Goal: Information Seeking & Learning: Check status

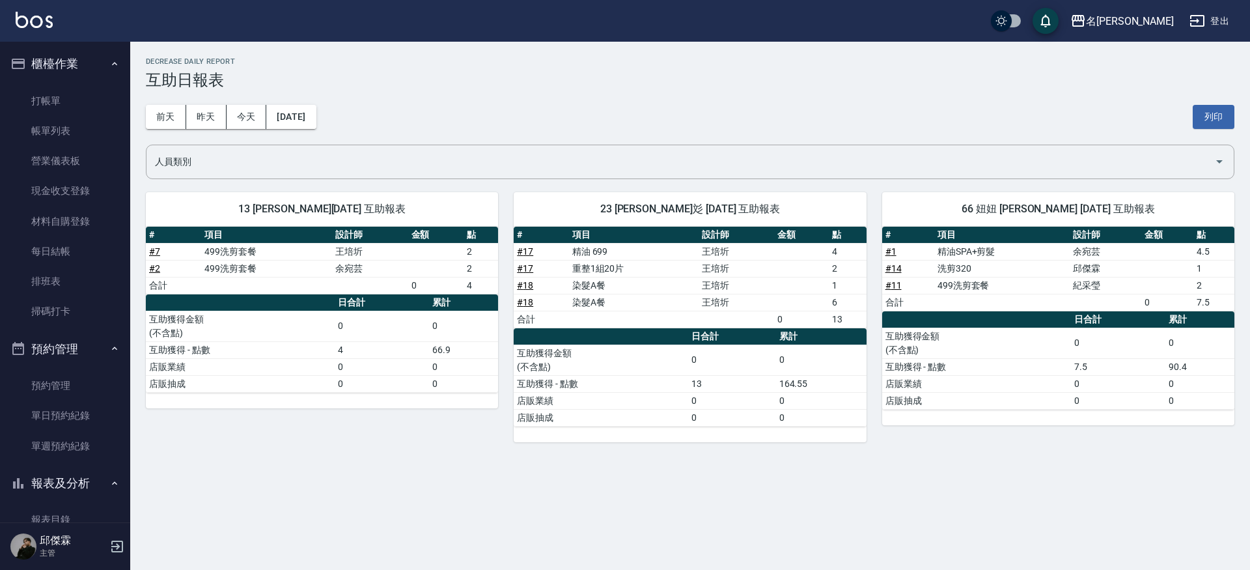
scroll to position [57, 0]
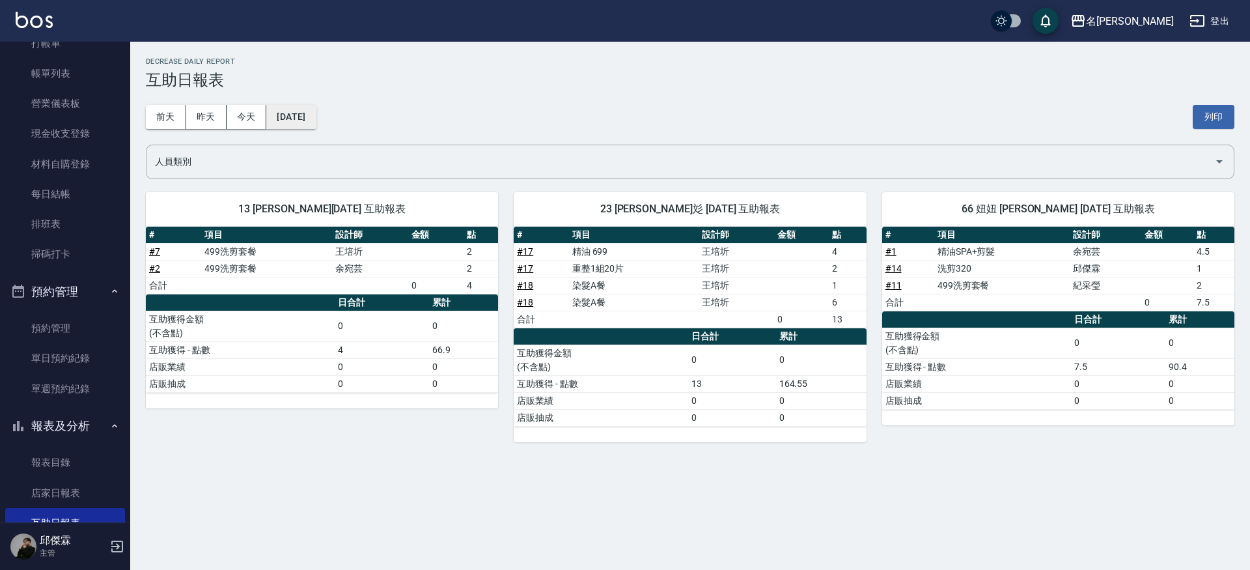
click at [316, 117] on button "[DATE]" at bounding box center [290, 117] width 49 height 24
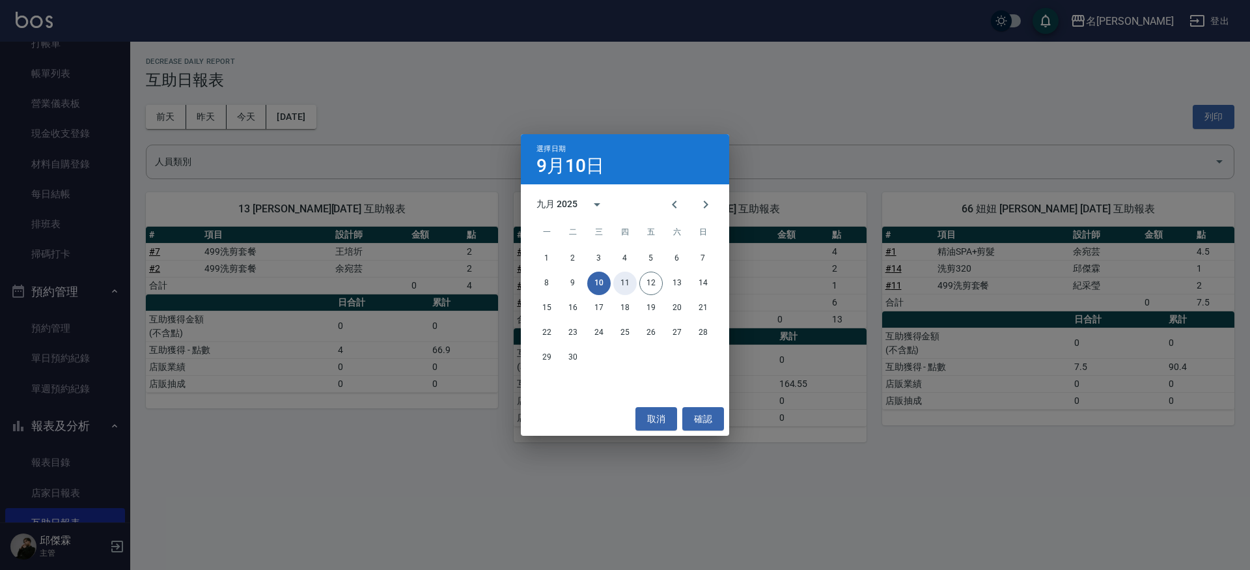
click at [619, 277] on button "11" at bounding box center [624, 283] width 23 height 23
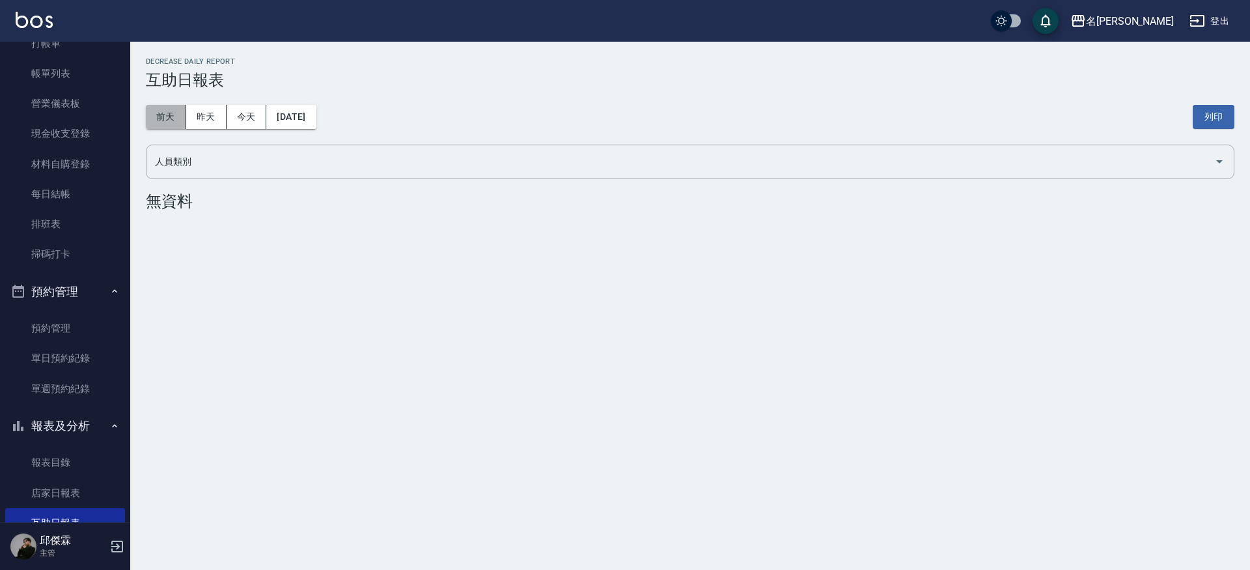
click at [174, 118] on button "前天" at bounding box center [166, 117] width 40 height 24
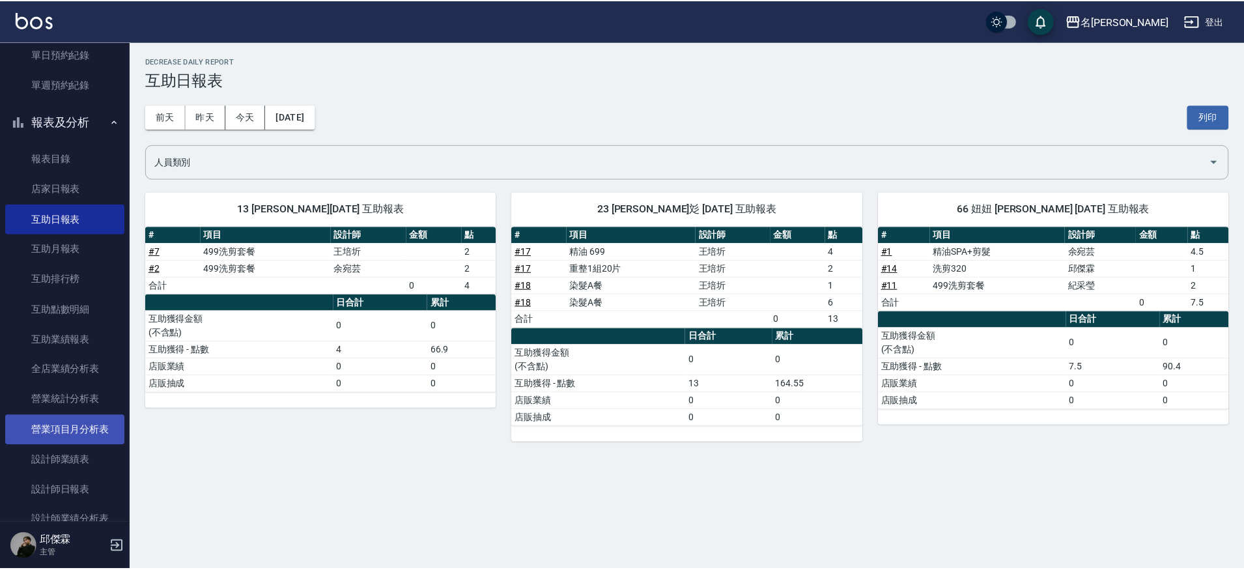
scroll to position [380, 0]
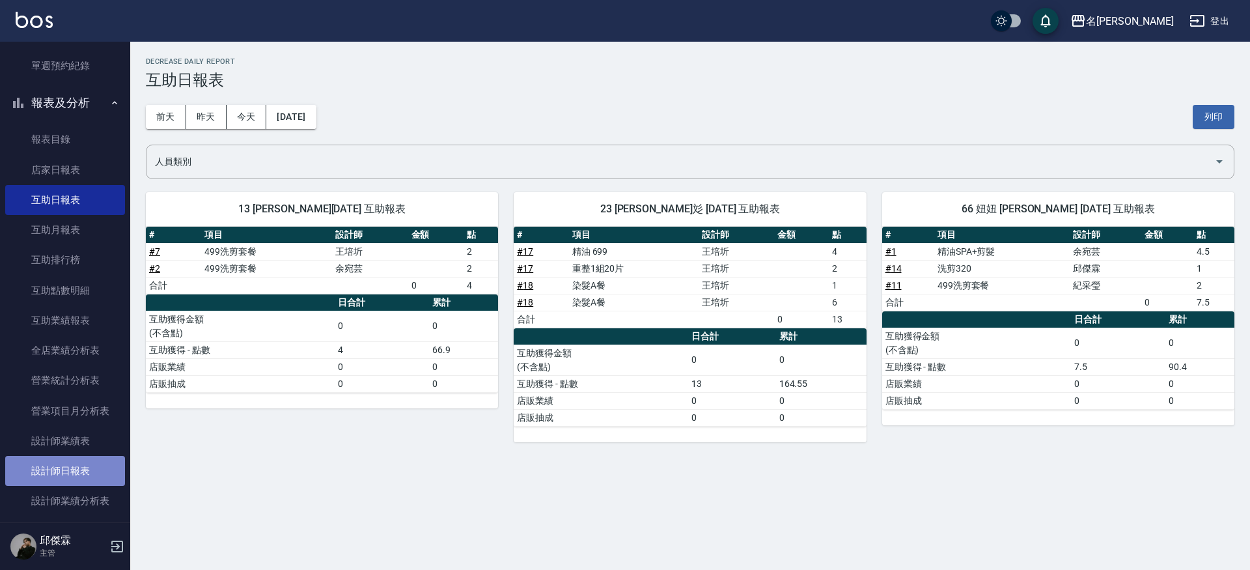
click at [84, 461] on link "設計師日報表" at bounding box center [65, 471] width 120 height 30
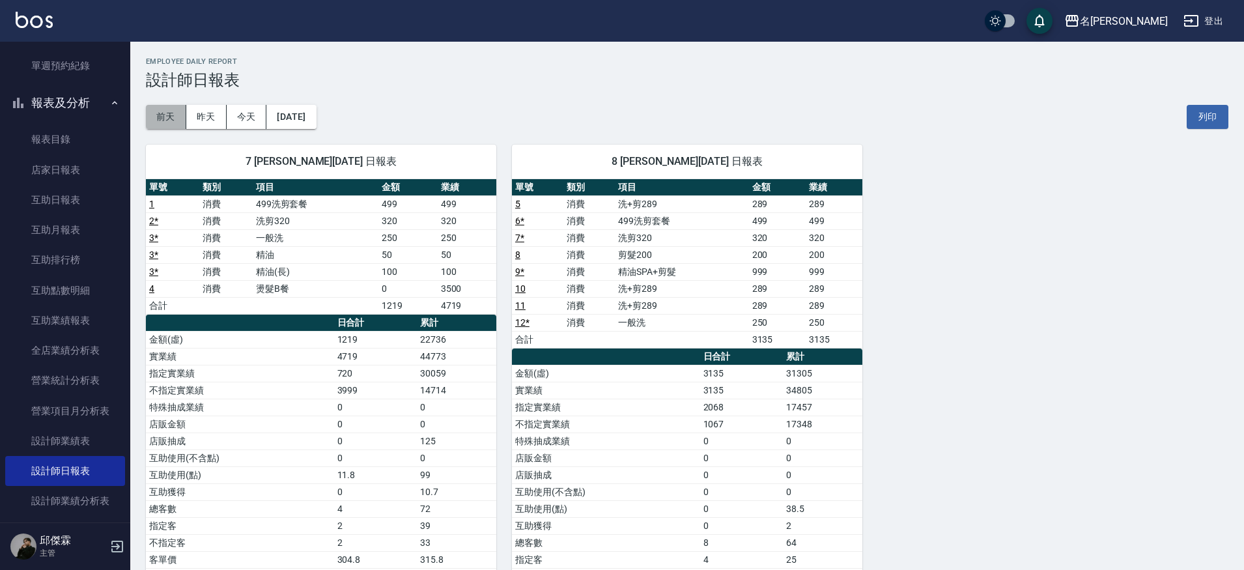
click at [175, 119] on button "前天" at bounding box center [166, 117] width 40 height 24
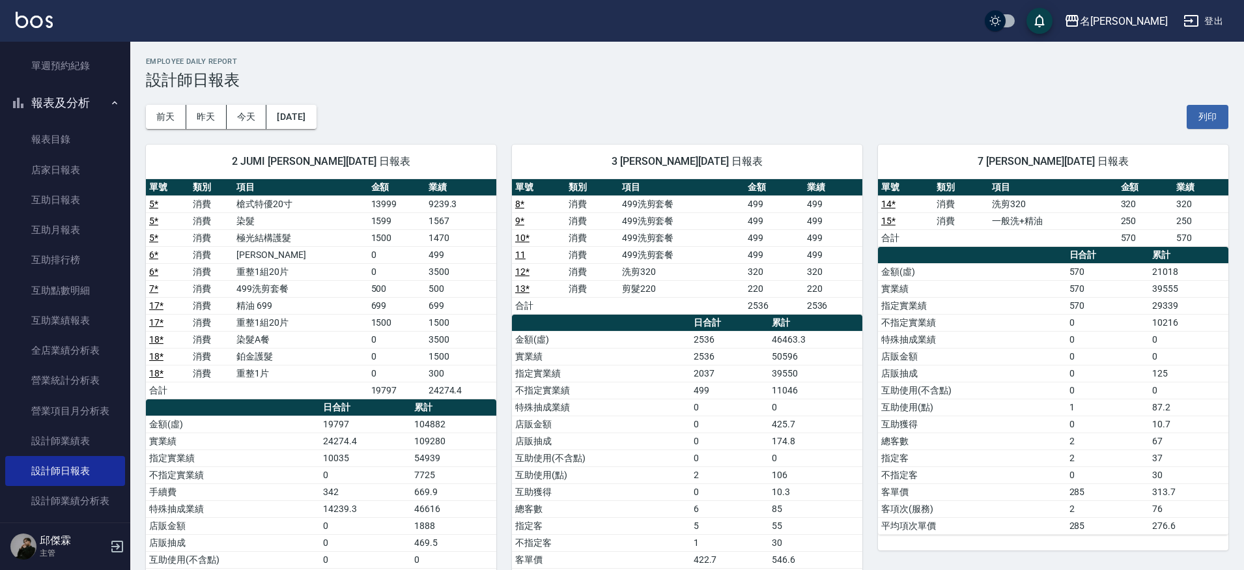
click at [152, 206] on link "5 *" at bounding box center [153, 204] width 9 height 10
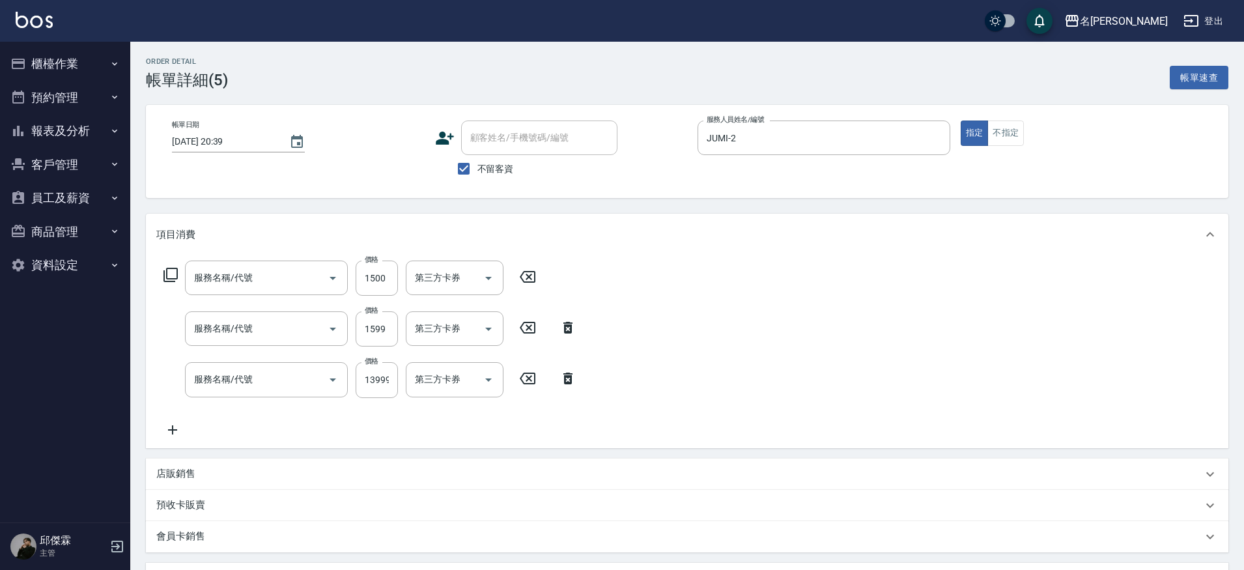
type input "[DATE] 20:39"
checkbox input "true"
type input "JUMI-2"
type input "極光結構護髮(515000)"
type input "染髮(4899)"
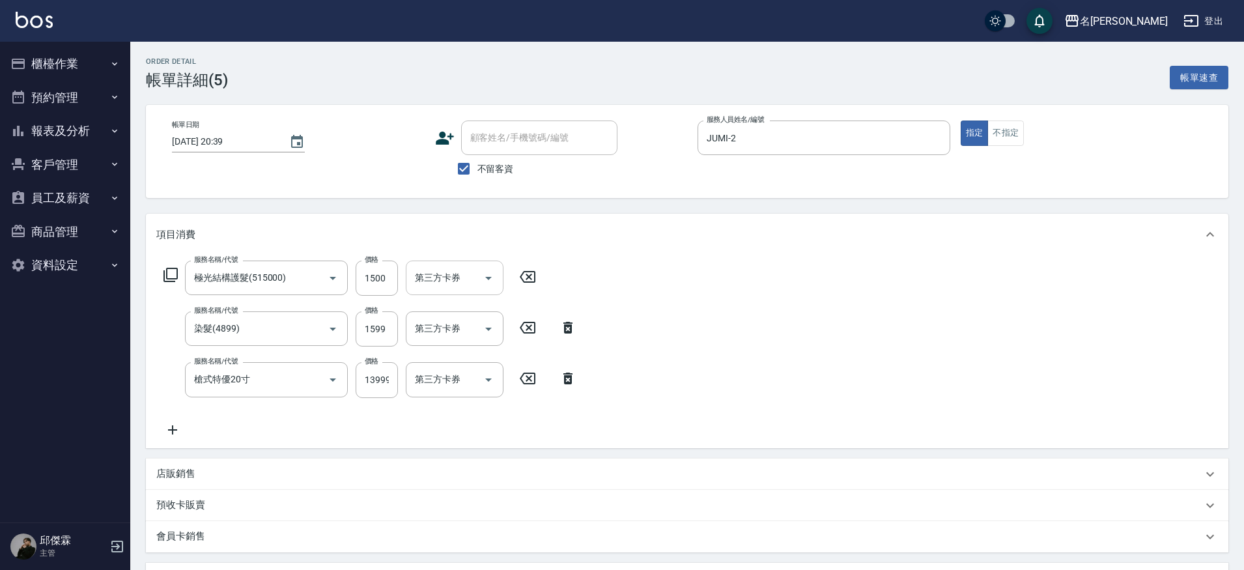
type input "槍式特優20寸"
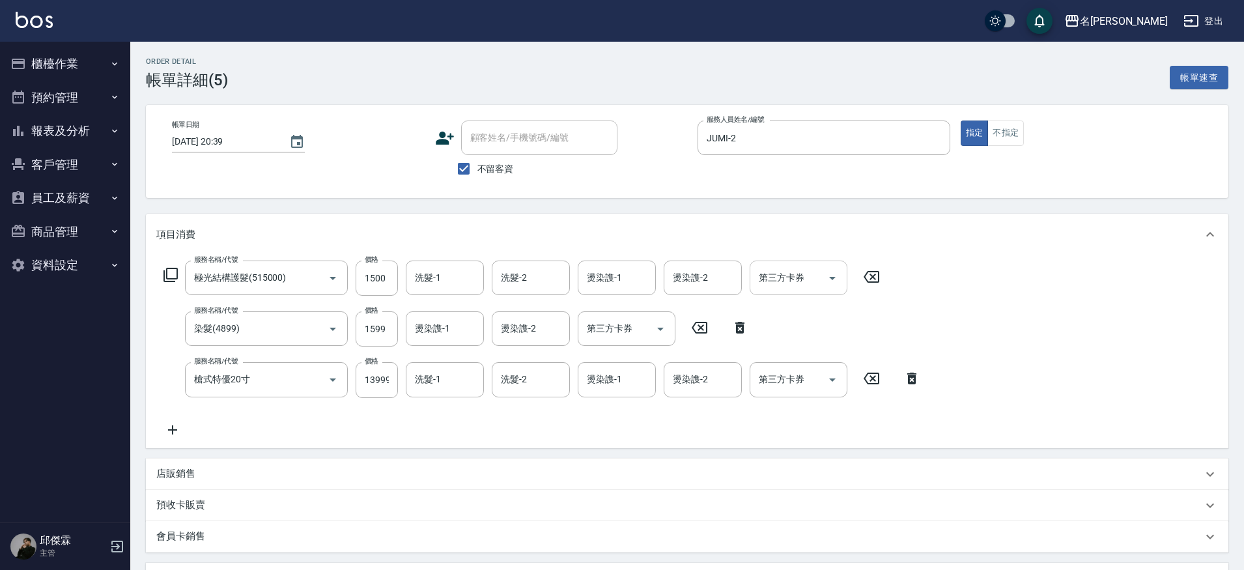
type input "信用卡"
click at [424, 285] on input "洗髮-1" at bounding box center [445, 277] width 66 height 23
type input "Nini-23"
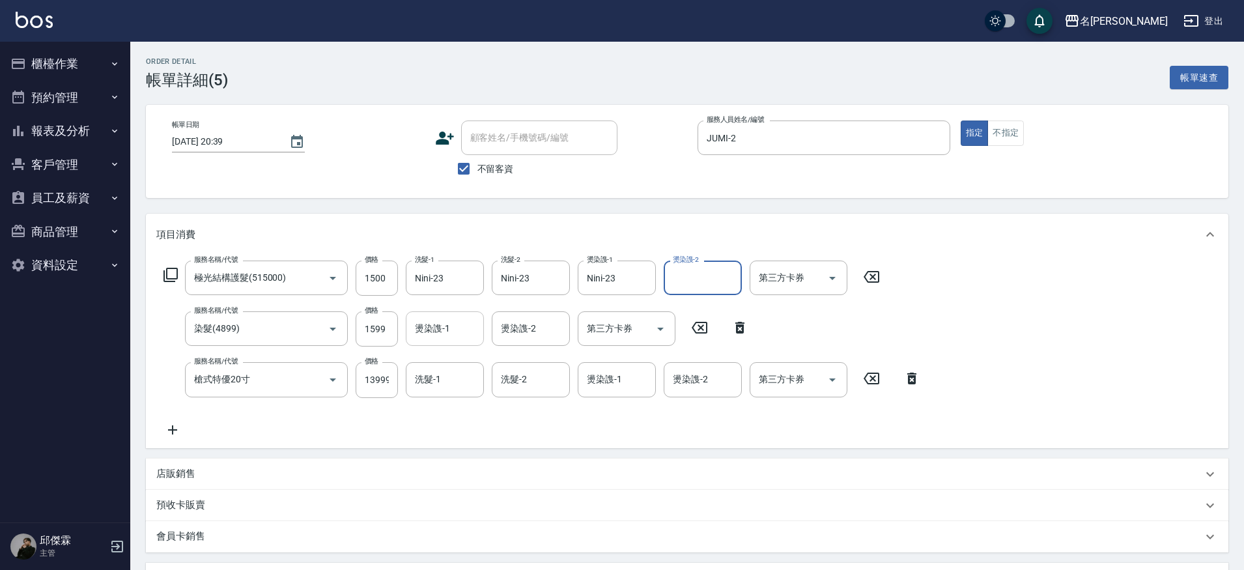
click at [427, 342] on div "燙染謢-1" at bounding box center [445, 328] width 78 height 35
type input "Nini-23"
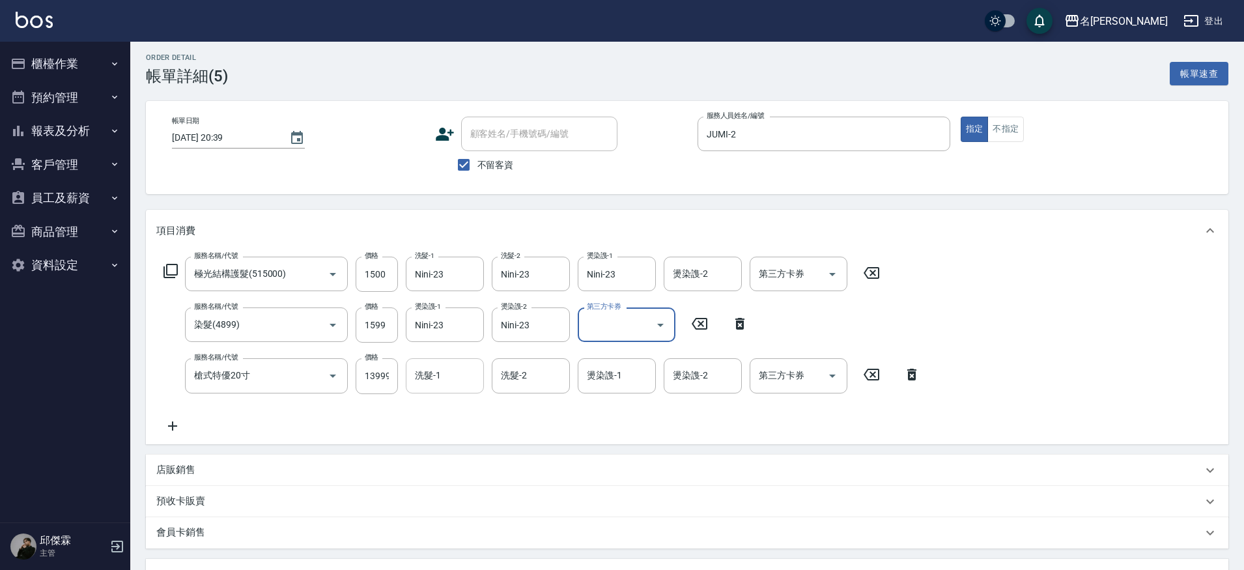
scroll to position [5, 0]
click at [434, 374] on input "洗髮-1" at bounding box center [445, 374] width 66 height 23
type input "Nini-23"
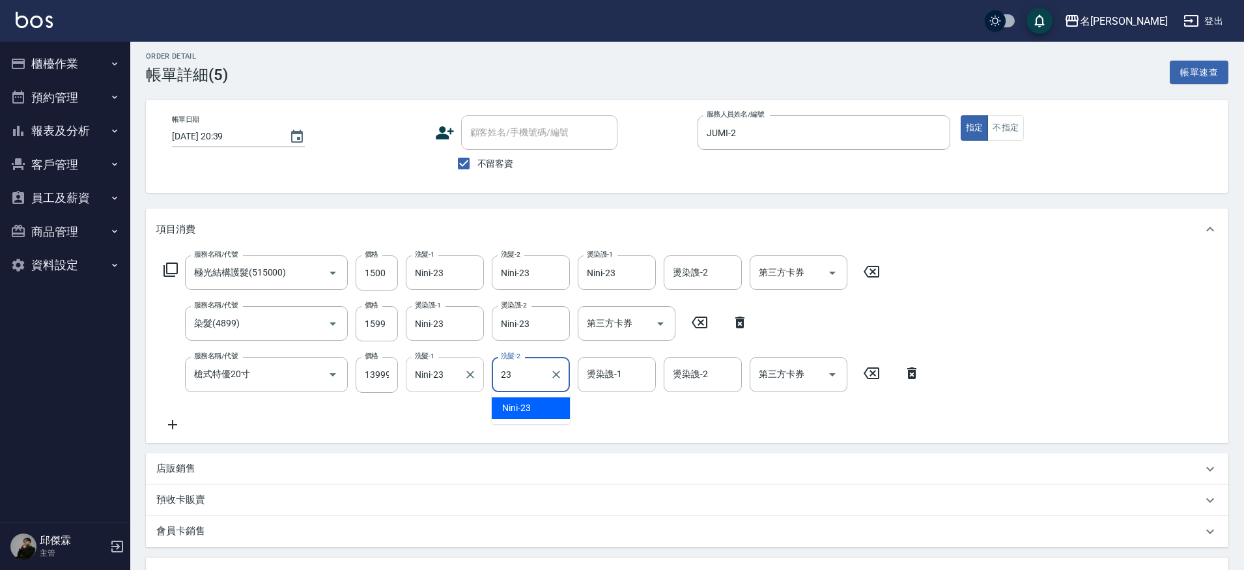
type input "Nini-23"
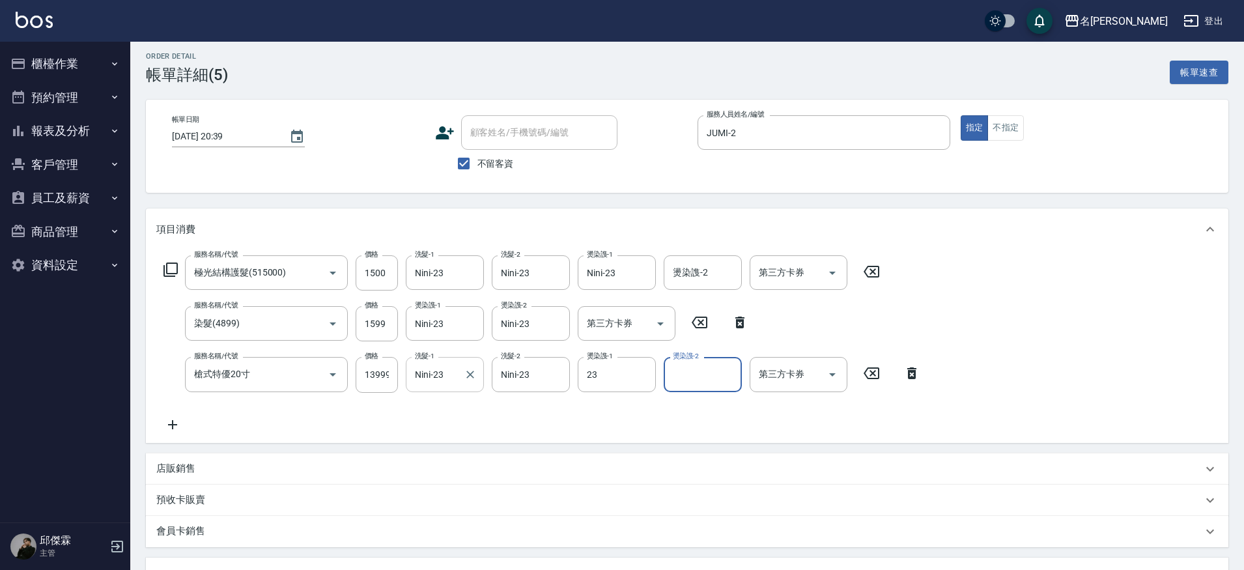
type input "Nini-23"
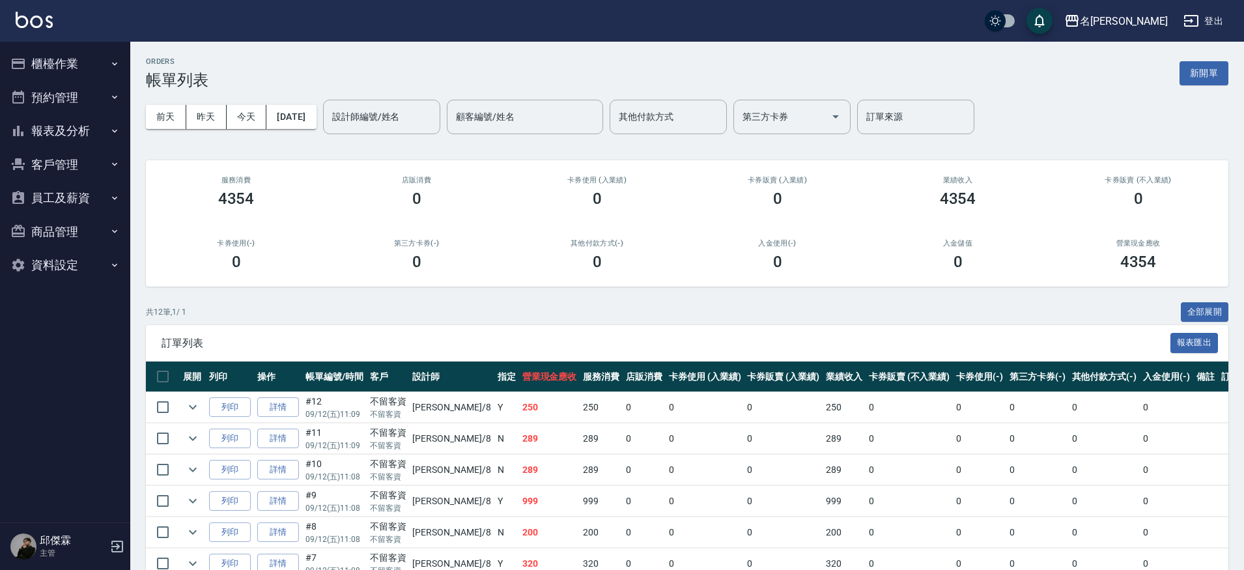
click at [76, 126] on button "報表及分析" at bounding box center [65, 131] width 120 height 34
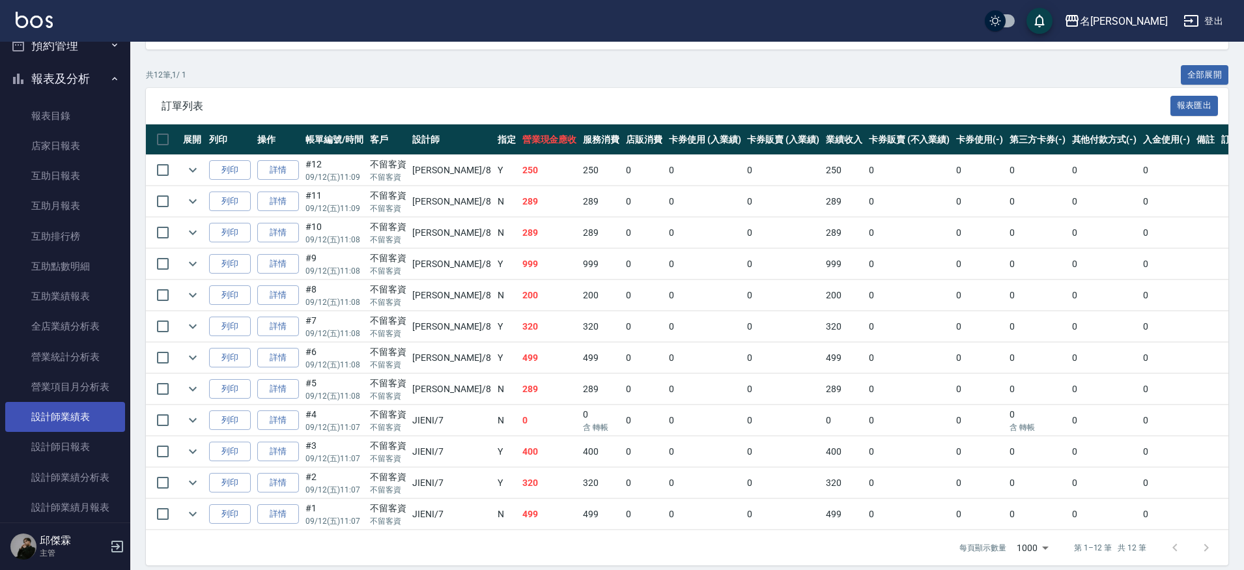
scroll to position [77, 0]
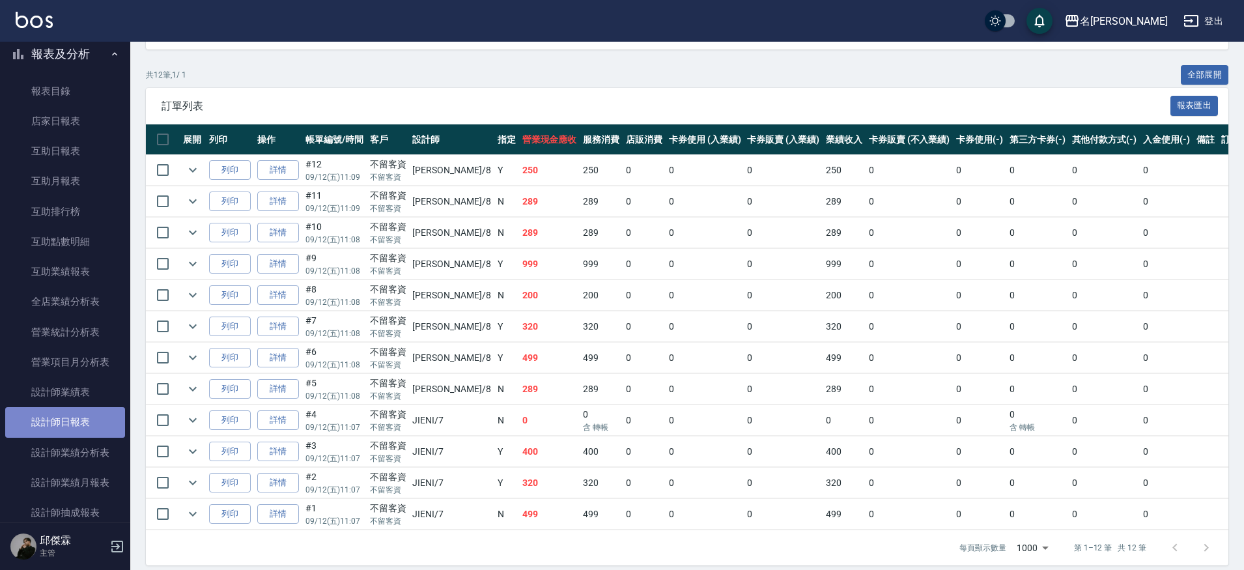
click at [70, 415] on link "設計師日報表" at bounding box center [65, 422] width 120 height 30
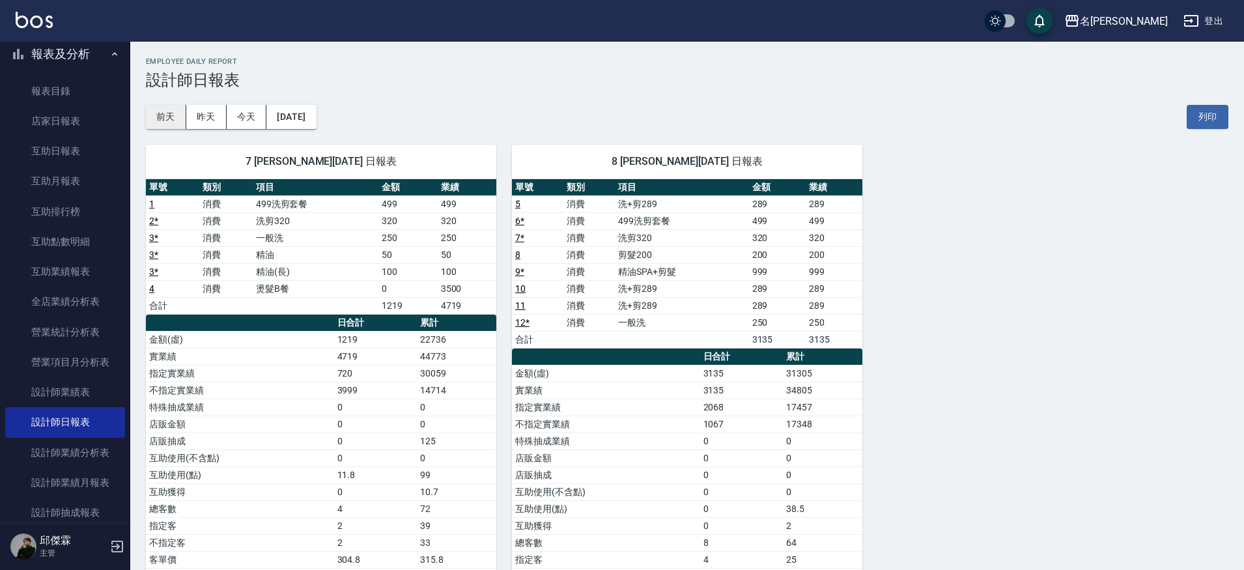
click at [181, 114] on button "前天" at bounding box center [166, 117] width 40 height 24
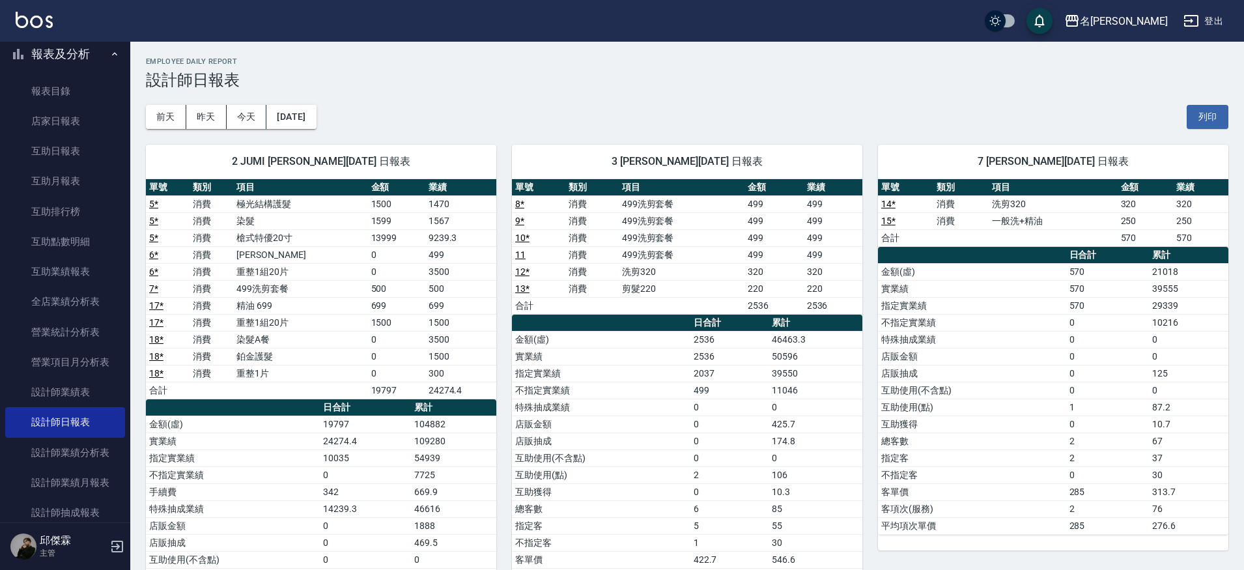
click at [158, 324] on link "17 *" at bounding box center [156, 322] width 14 height 10
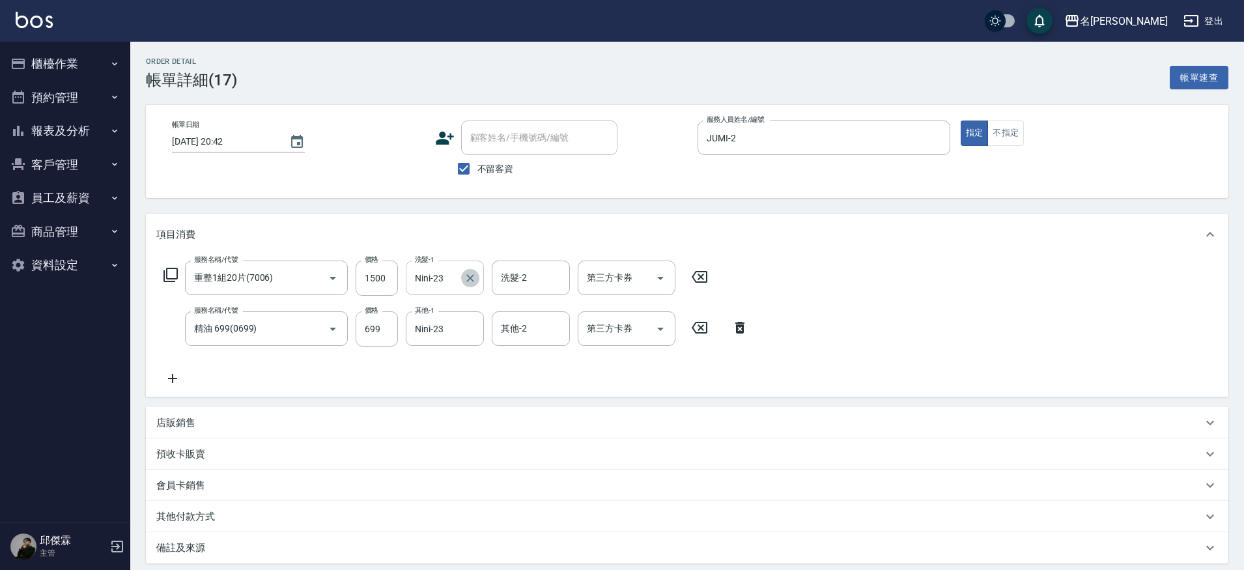
click at [470, 281] on icon "Clear" at bounding box center [470, 278] width 13 height 13
type input "[PERSON_NAME]-13"
click at [462, 320] on div at bounding box center [469, 328] width 17 height 35
type input "N"
type input "Nini-23"
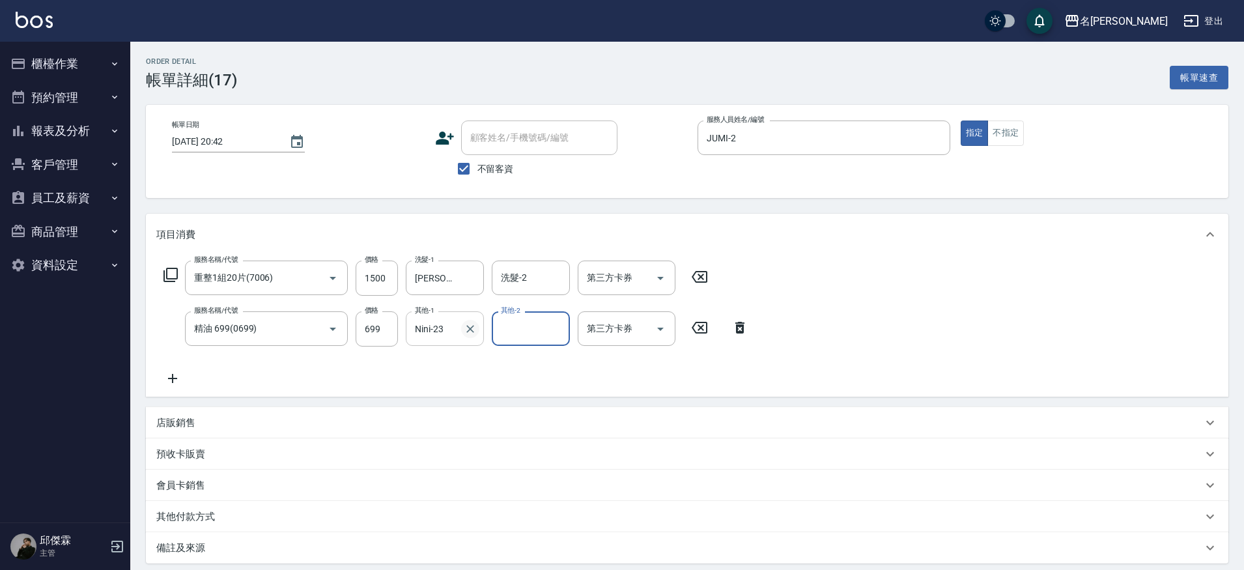
click at [472, 328] on icon "Clear" at bounding box center [470, 328] width 13 height 13
click at [435, 329] on input "其他-1" at bounding box center [445, 328] width 66 height 23
type input "吳晨羽-13"
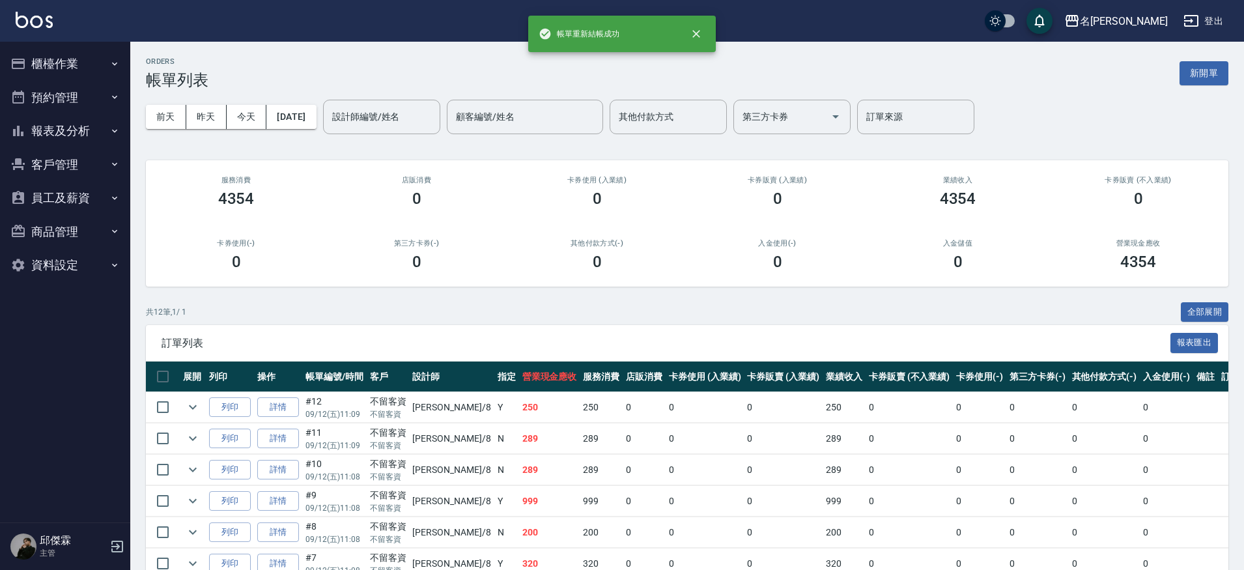
click at [31, 10] on div "名留霧峰 登出" at bounding box center [622, 21] width 1244 height 42
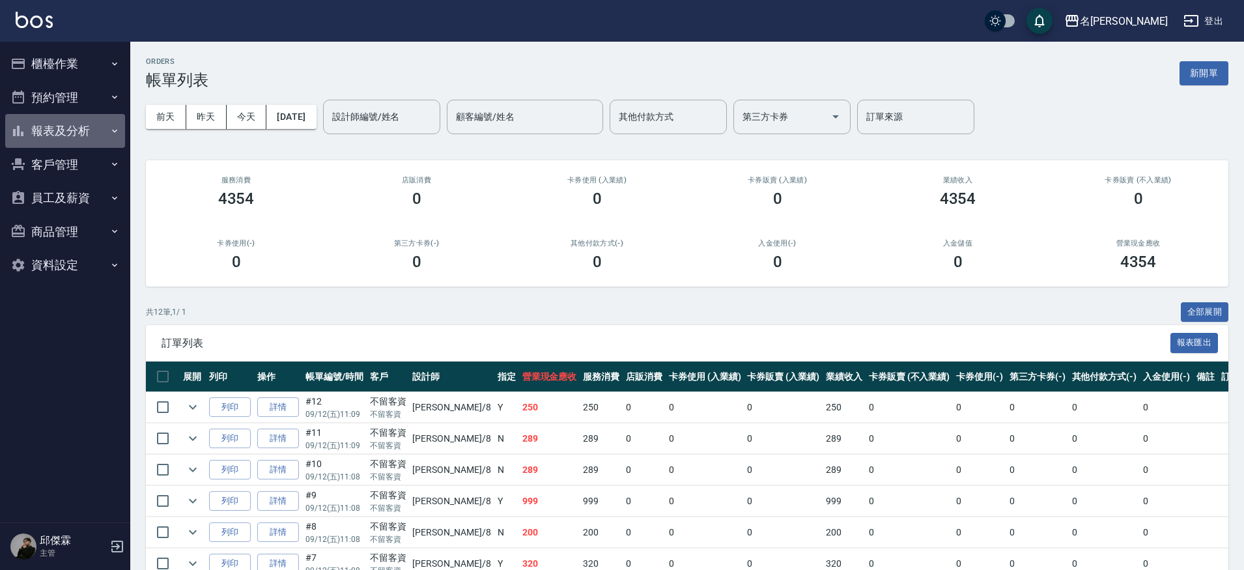
click at [110, 130] on icon "button" at bounding box center [114, 131] width 10 height 10
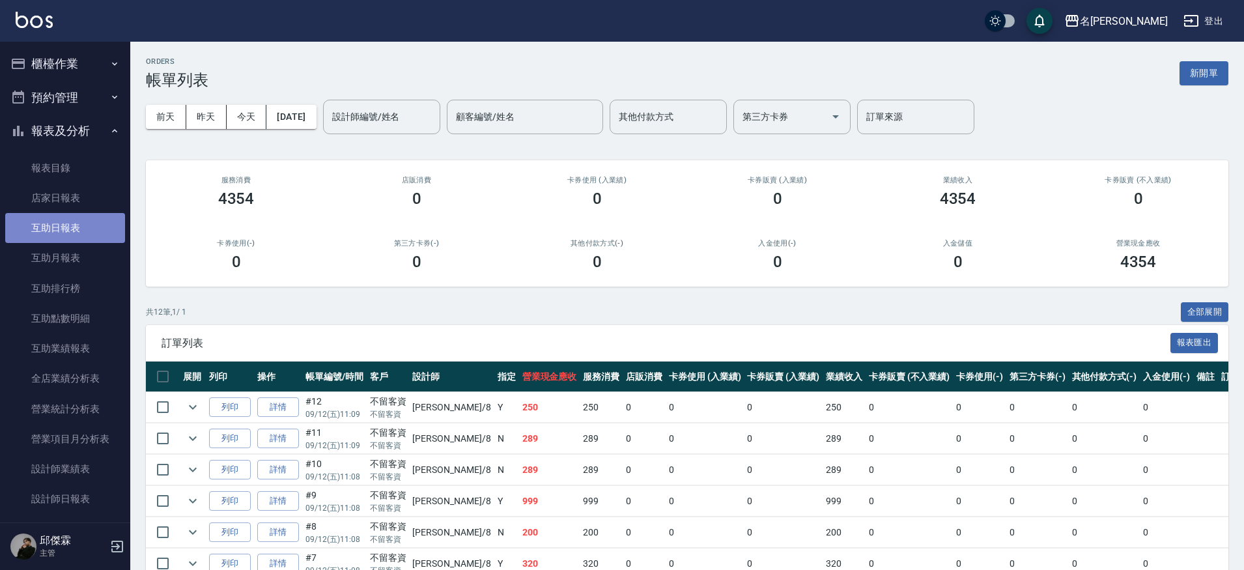
click at [66, 224] on link "互助日報表" at bounding box center [65, 228] width 120 height 30
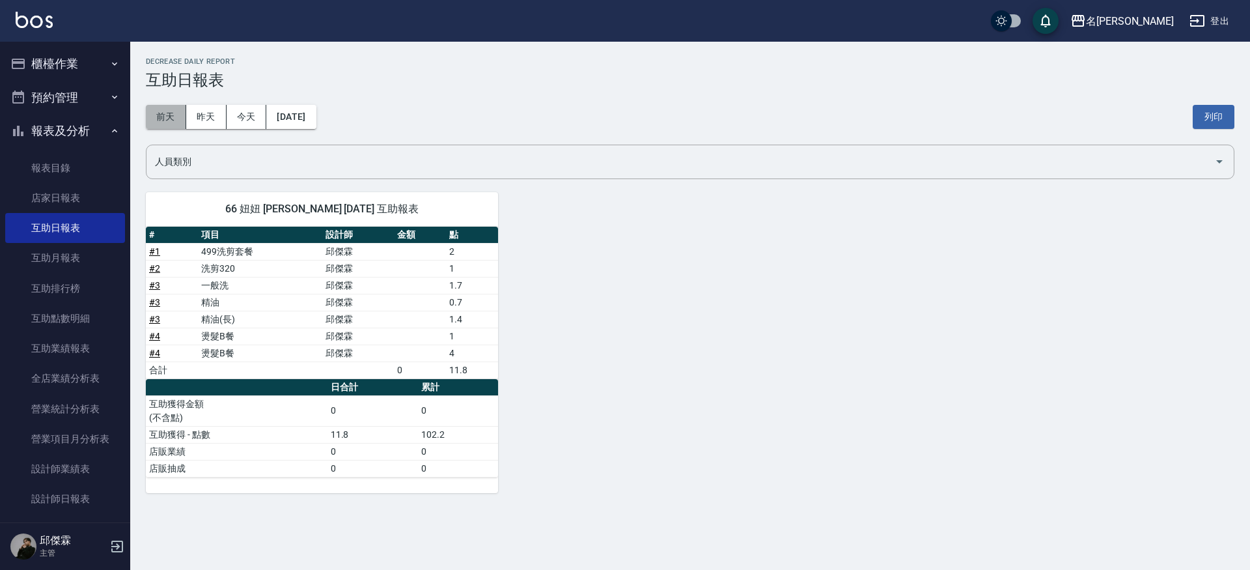
click at [177, 111] on button "前天" at bounding box center [166, 117] width 40 height 24
